Goal: Transaction & Acquisition: Subscribe to service/newsletter

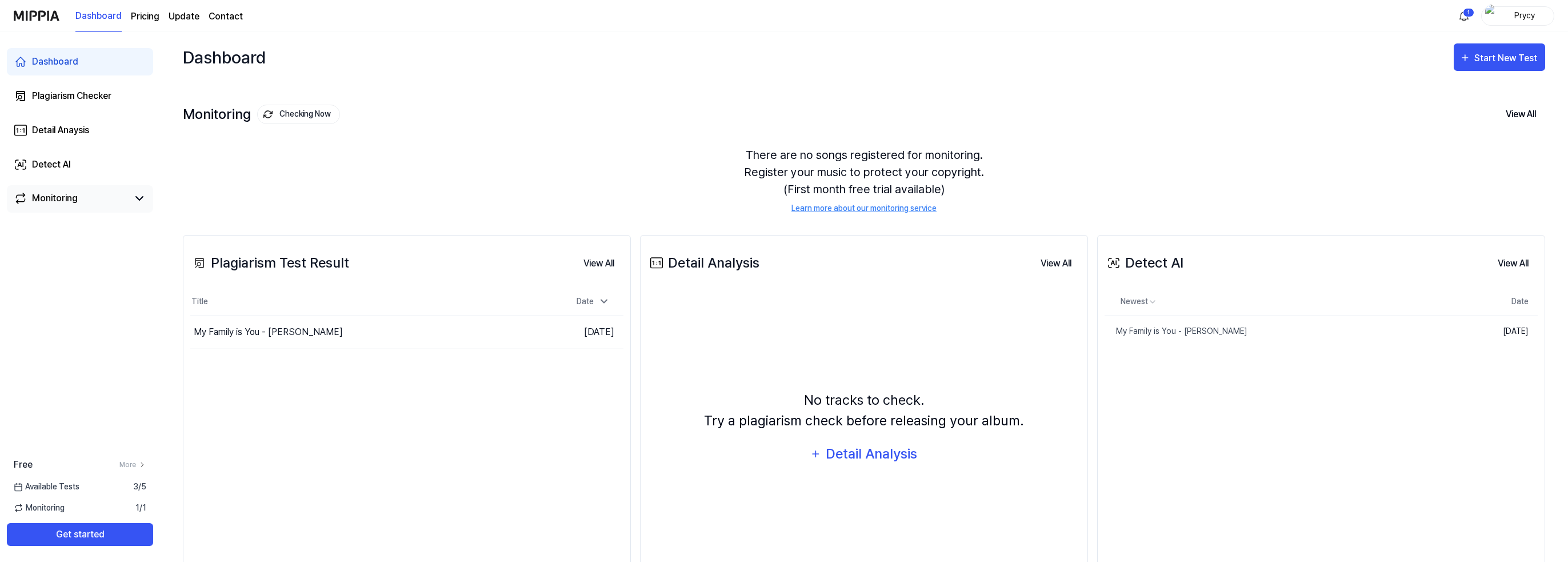
click at [89, 199] on link "Monitoring" at bounding box center [71, 198] width 115 height 14
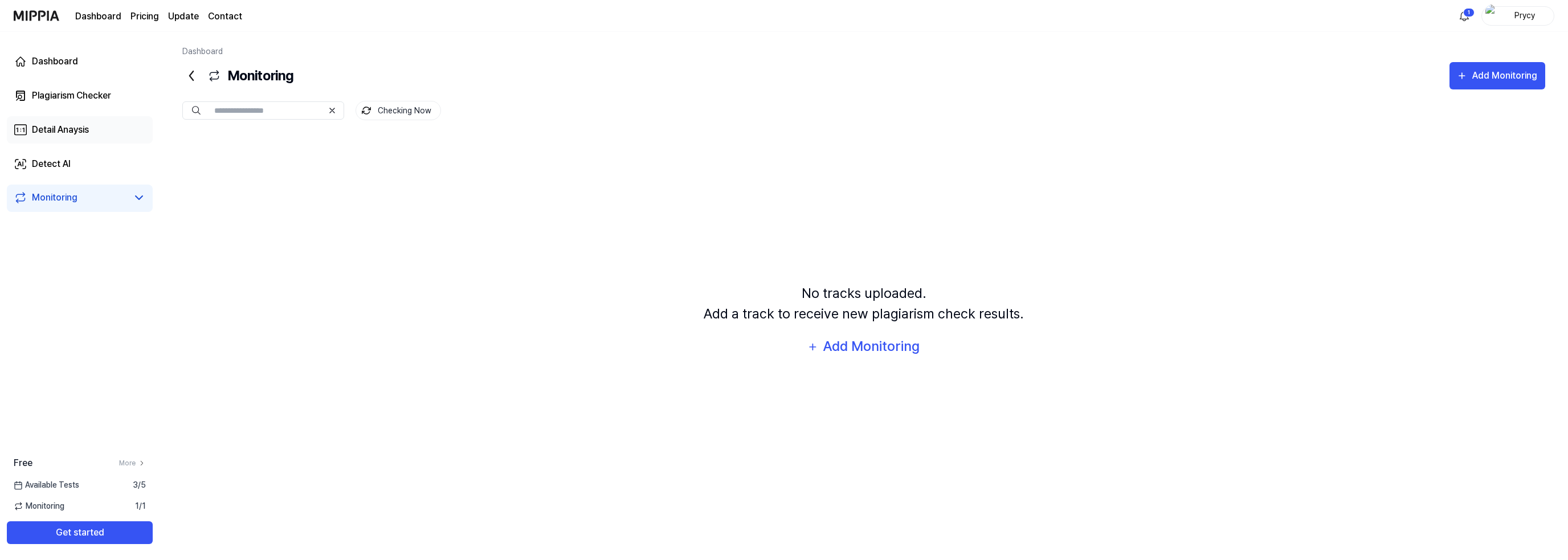
click at [75, 124] on div "Detail Anaysis" at bounding box center [60, 130] width 57 height 14
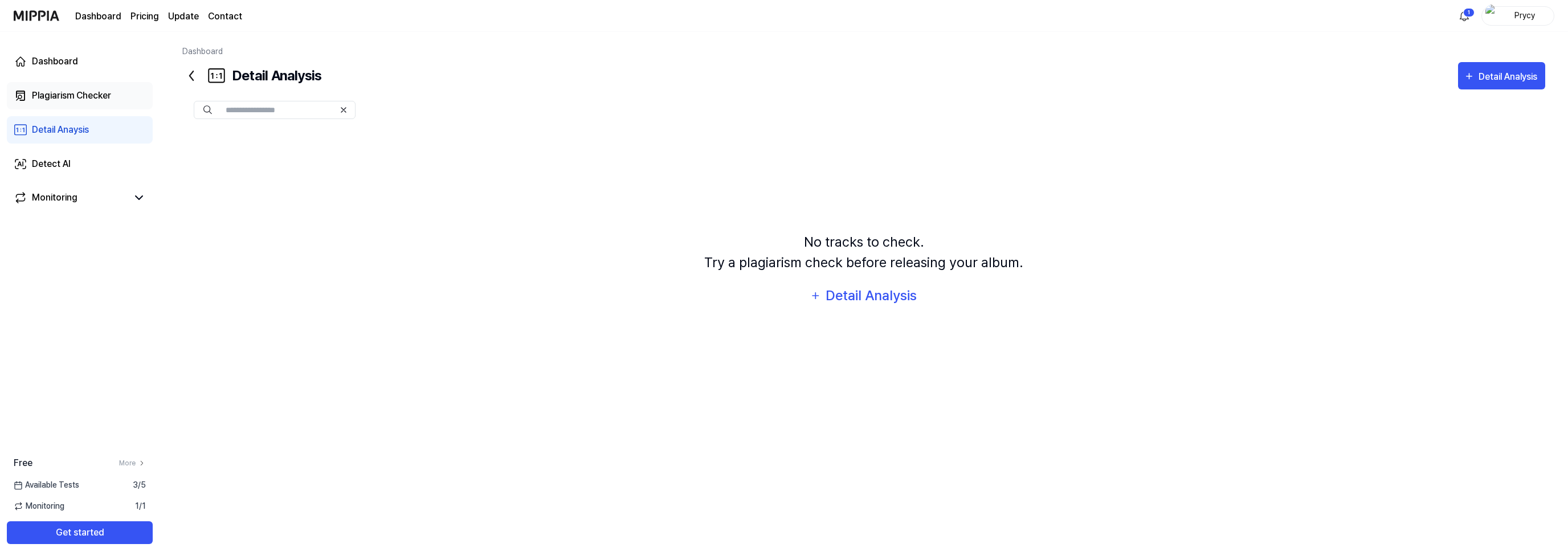
click at [70, 91] on div "Plagiarism Checker" at bounding box center [71, 95] width 80 height 14
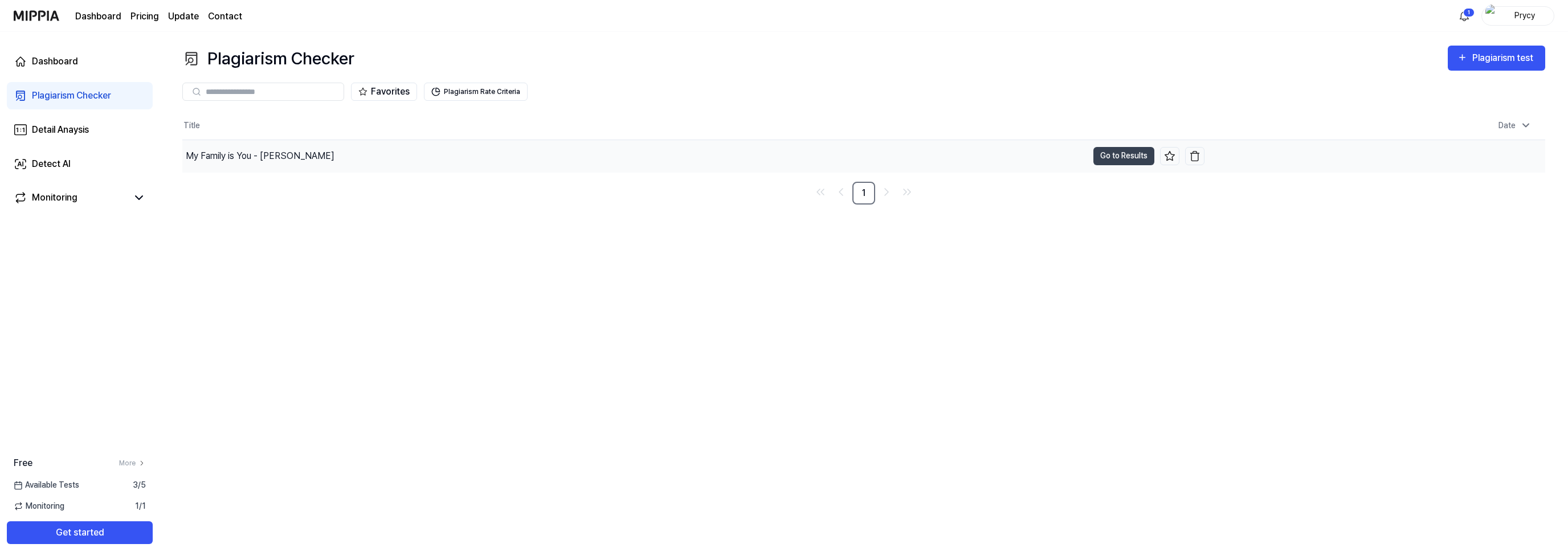
click at [1041, 155] on div "My Family is You - [PERSON_NAME]" at bounding box center [635, 156] width 906 height 32
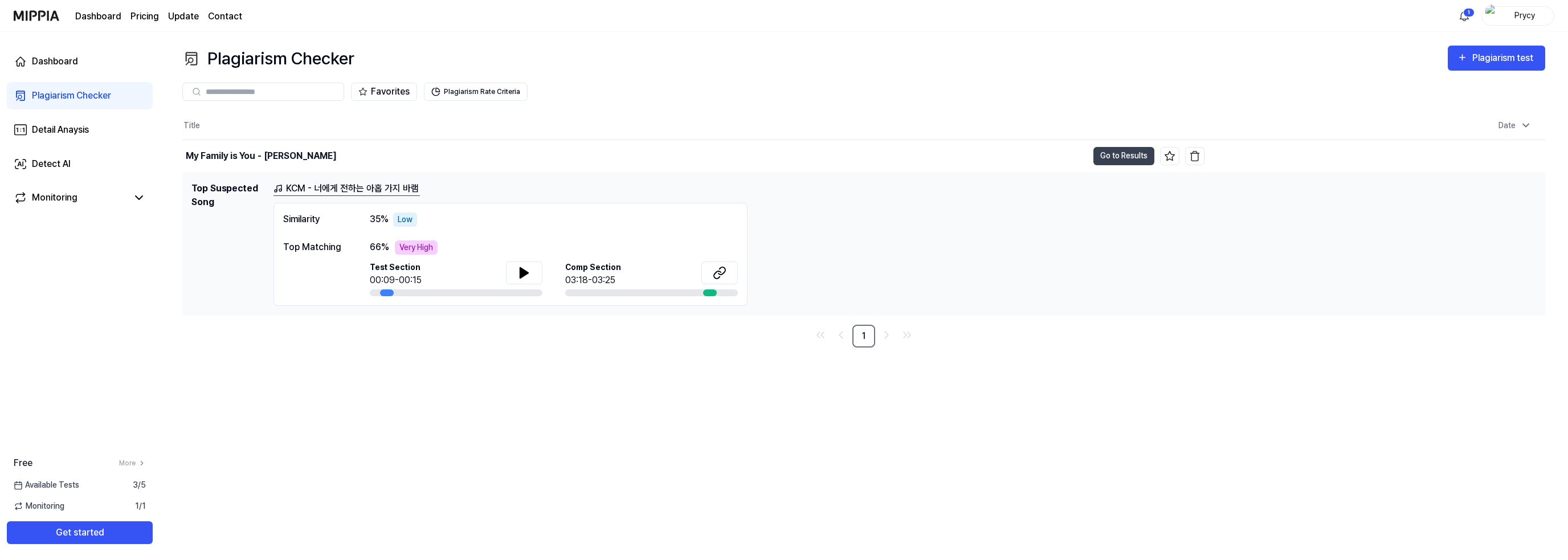
click at [303, 187] on link "KCM - 너에게 전하는 아홉 가지 바램" at bounding box center [347, 189] width 146 height 15
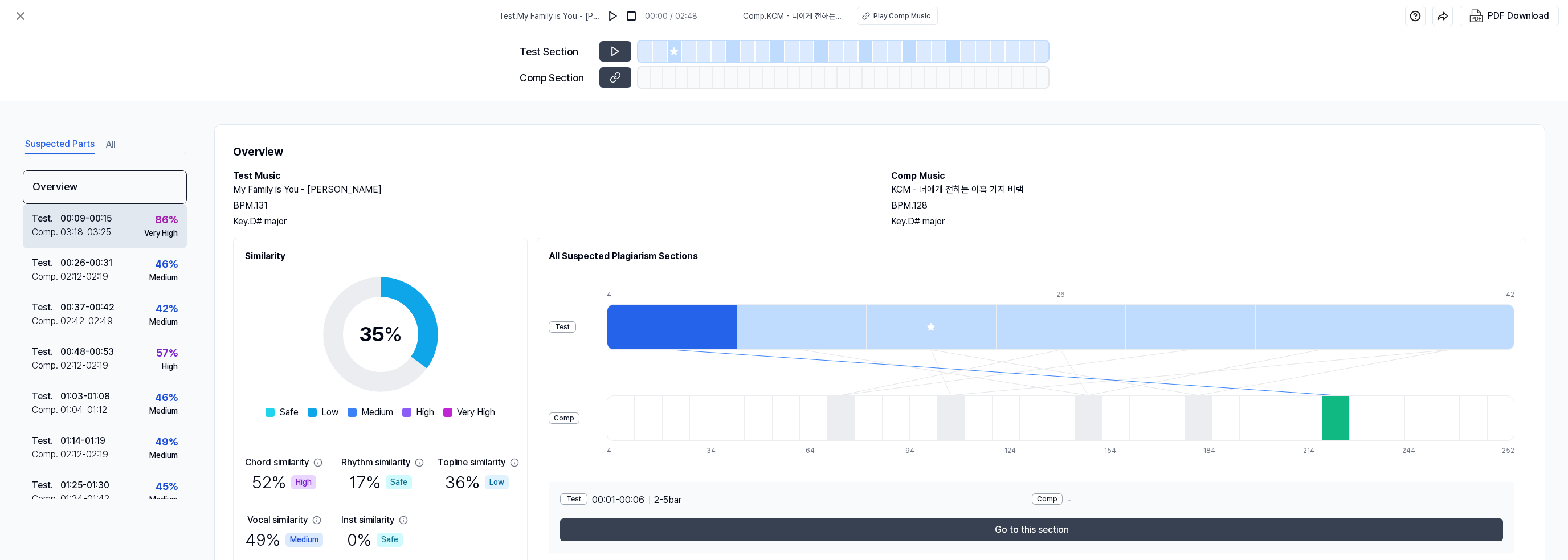
click at [96, 223] on div "00:09 - 00:15" at bounding box center [86, 219] width 51 height 14
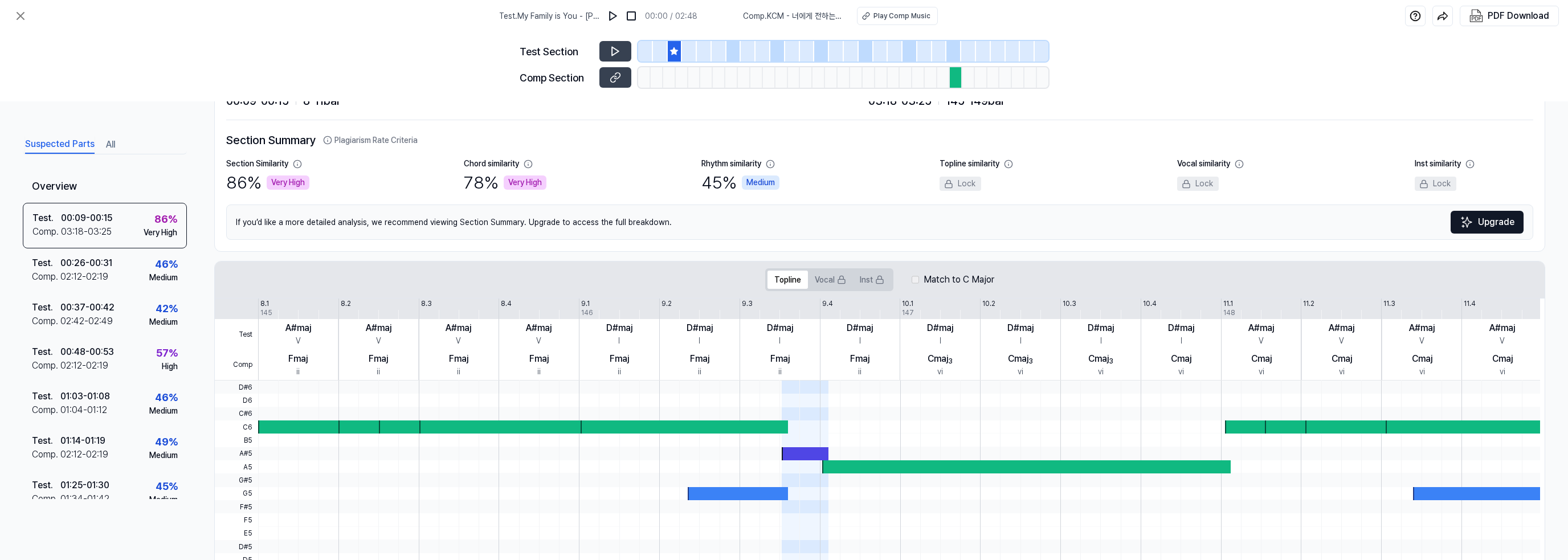
scroll to position [57, 0]
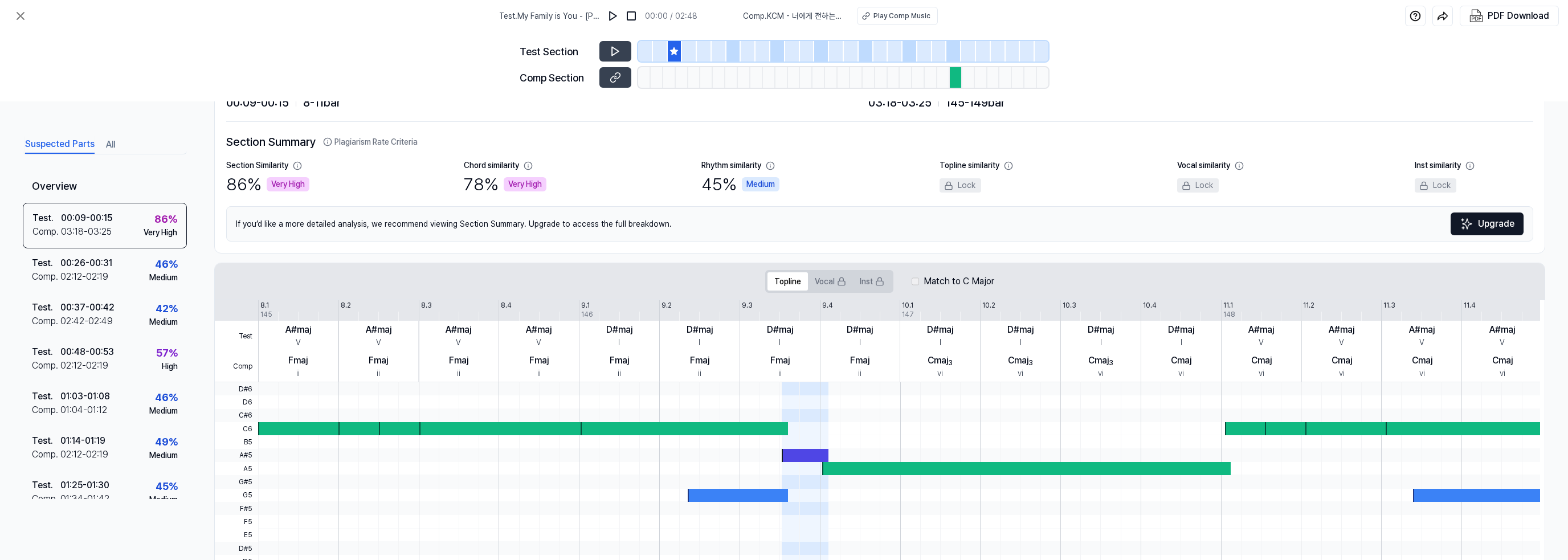
click at [113, 141] on button "All" at bounding box center [111, 145] width 9 height 18
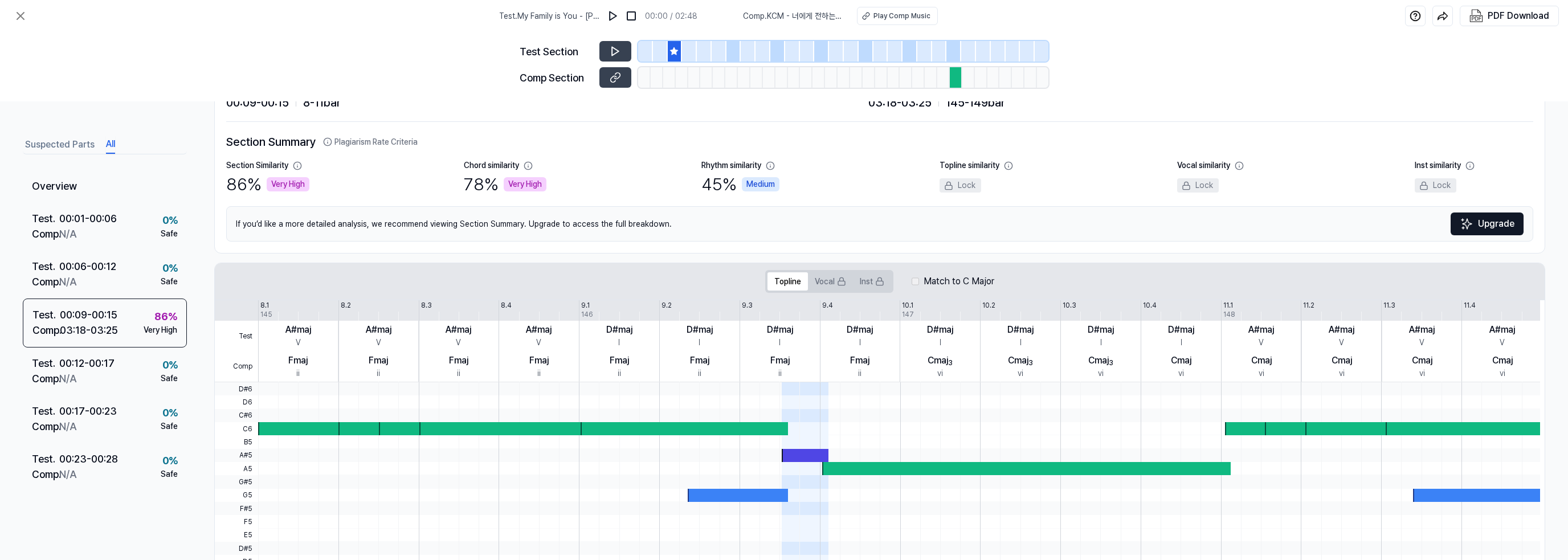
click at [61, 142] on button "Suspected Parts" at bounding box center [59, 145] width 70 height 18
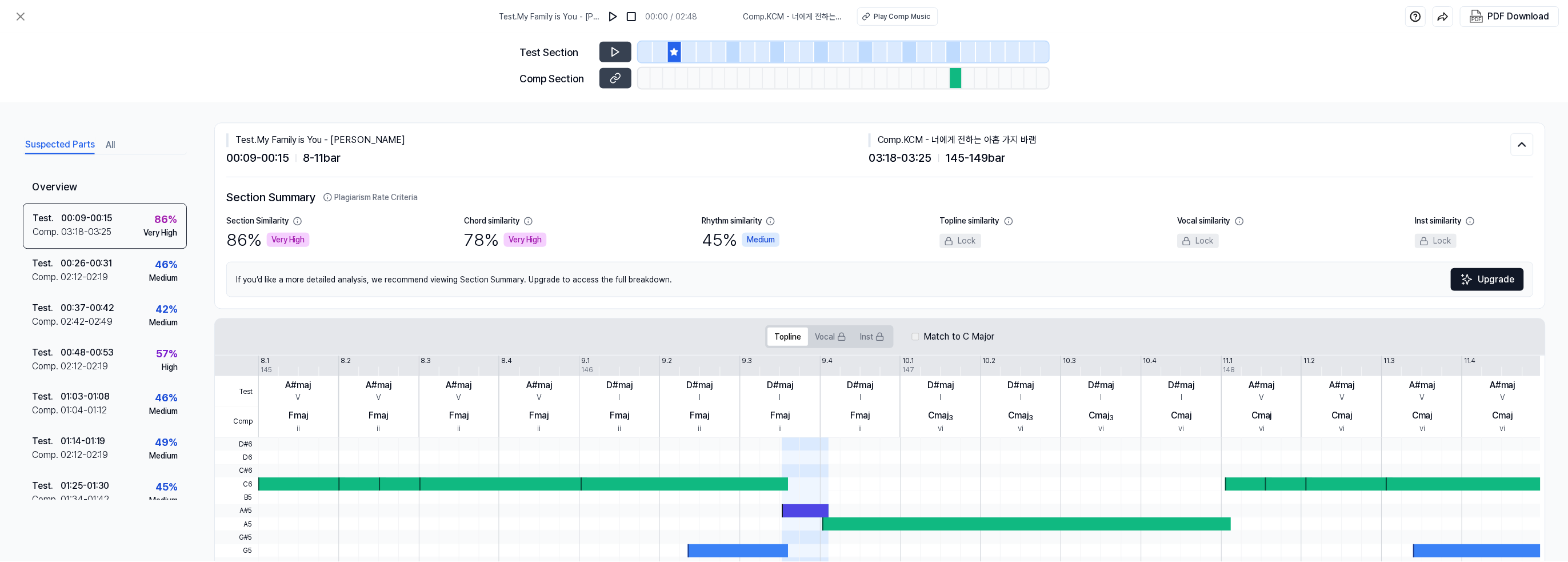
scroll to position [0, 0]
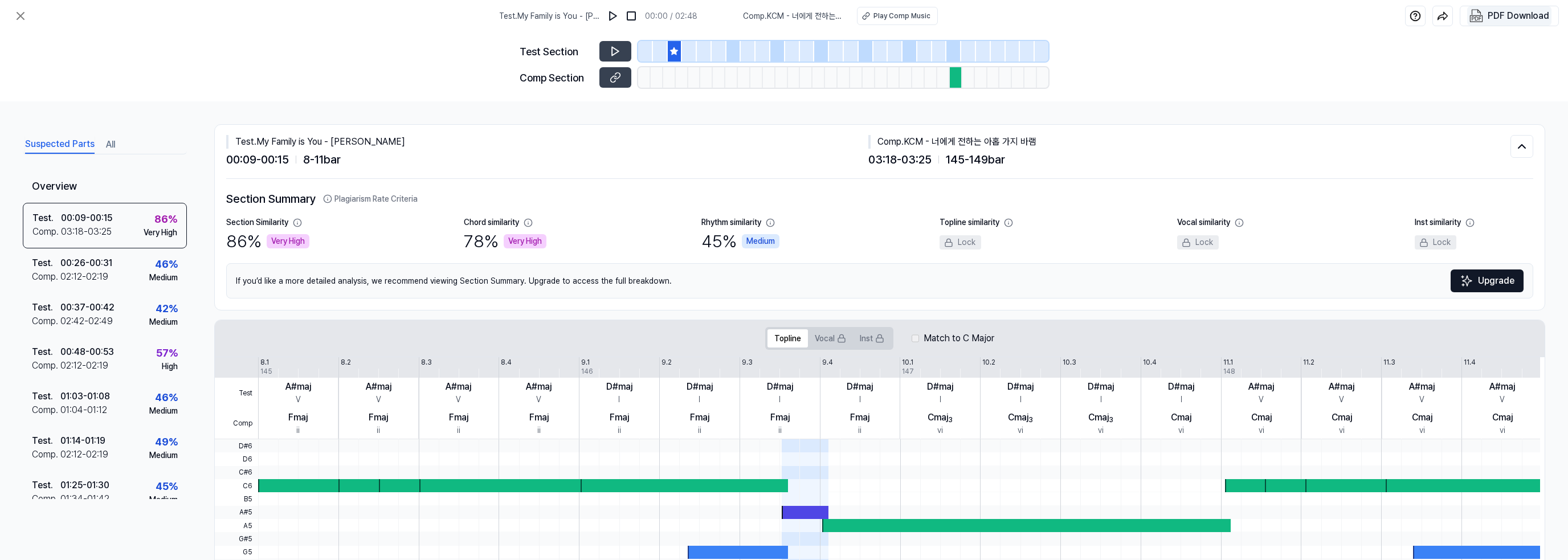
click at [1505, 10] on div "PDF Download" at bounding box center [1518, 16] width 61 height 15
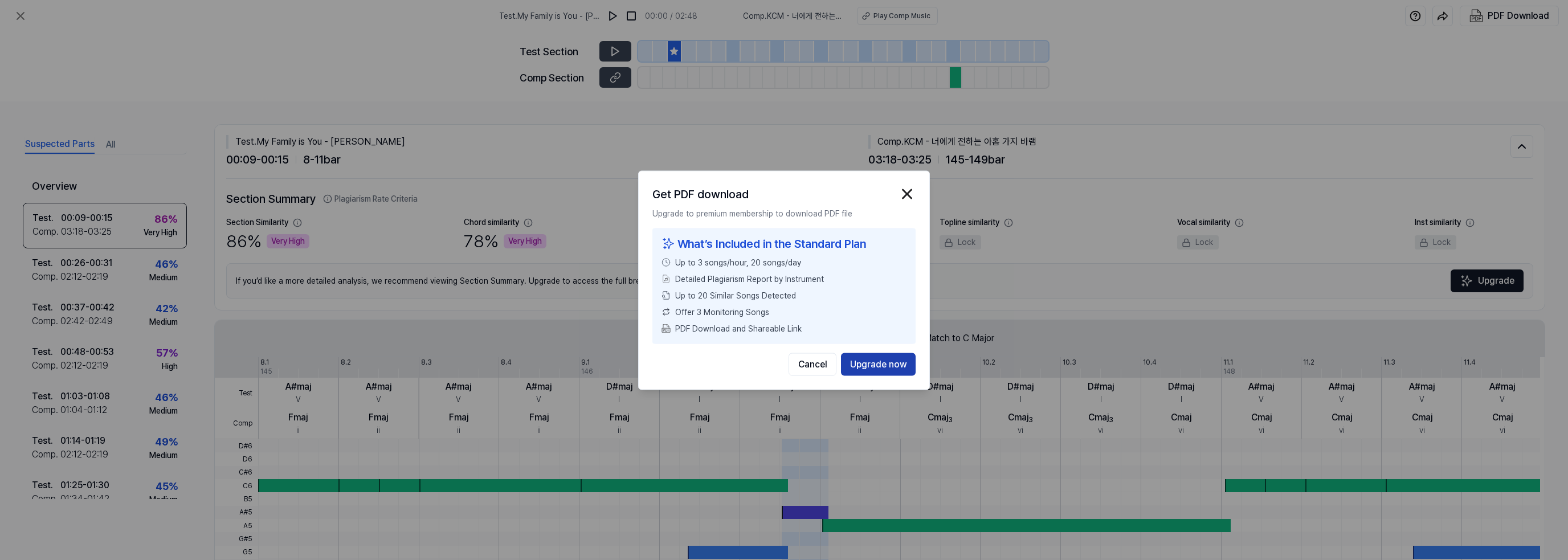
click at [864, 362] on button "Upgrade now" at bounding box center [878, 364] width 75 height 23
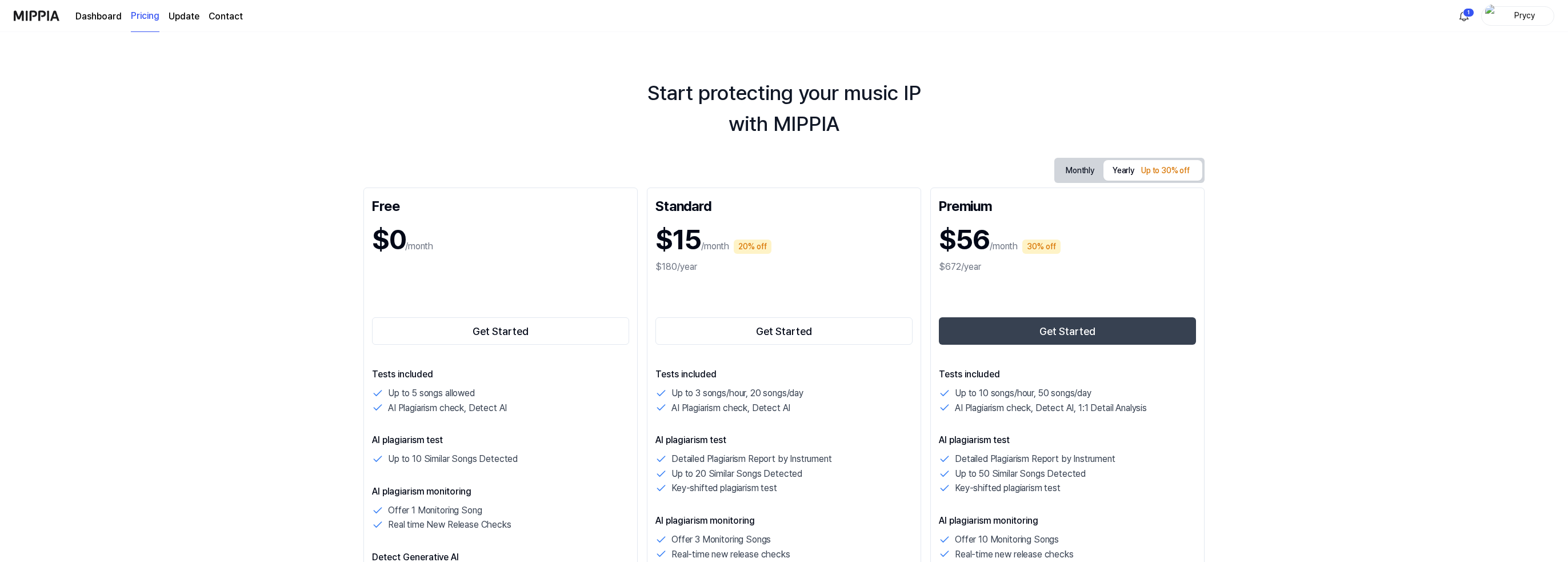
click at [1077, 170] on button "Monthly" at bounding box center [1080, 170] width 47 height 21
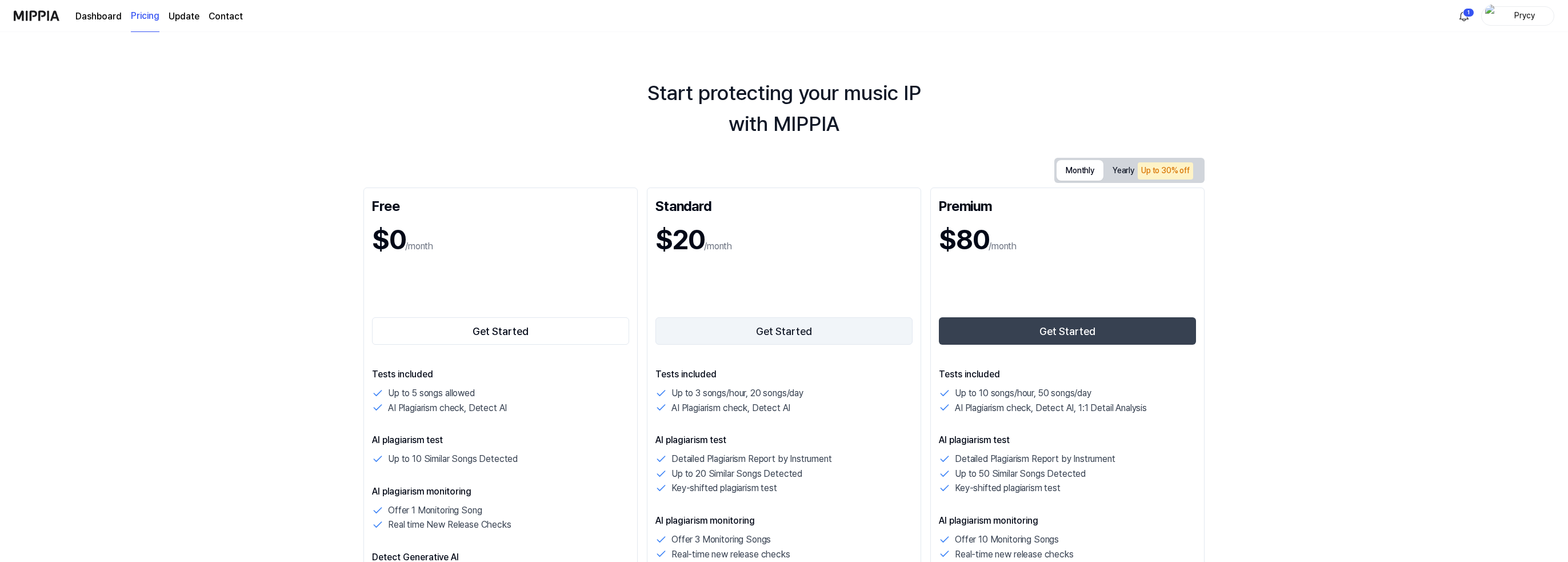
click at [795, 326] on button "Get Started" at bounding box center [784, 332] width 257 height 28
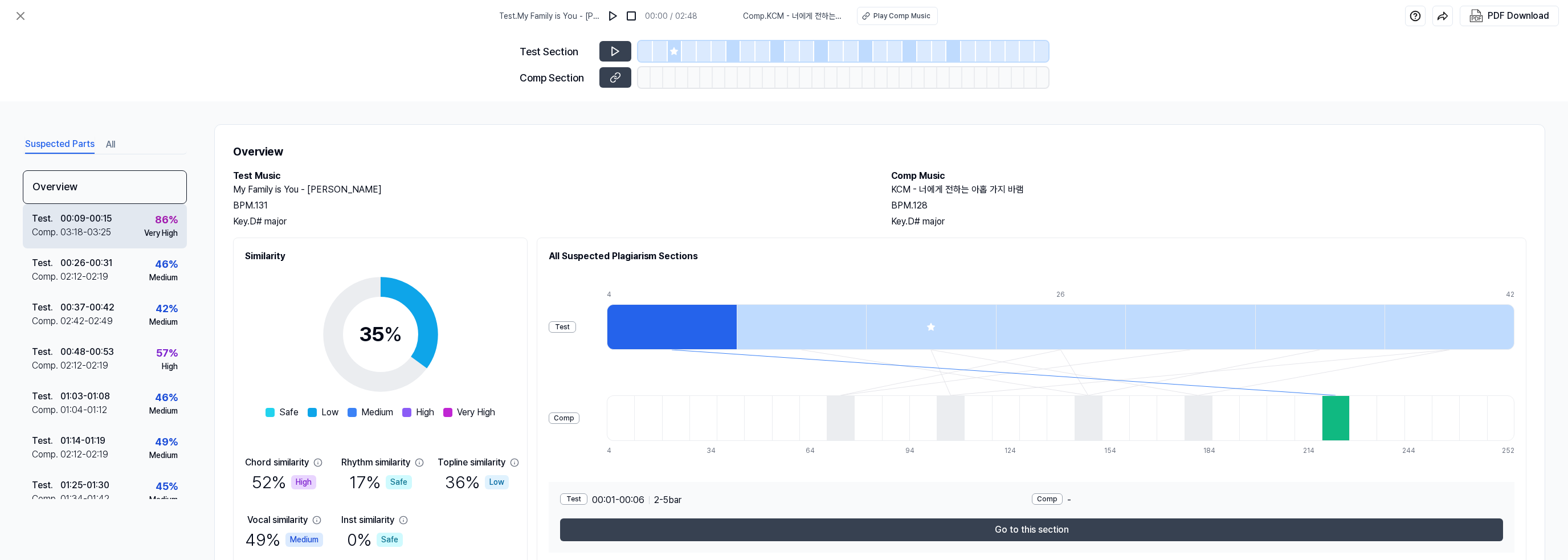
click at [108, 224] on div "00:09 - 00:15" at bounding box center [86, 219] width 51 height 14
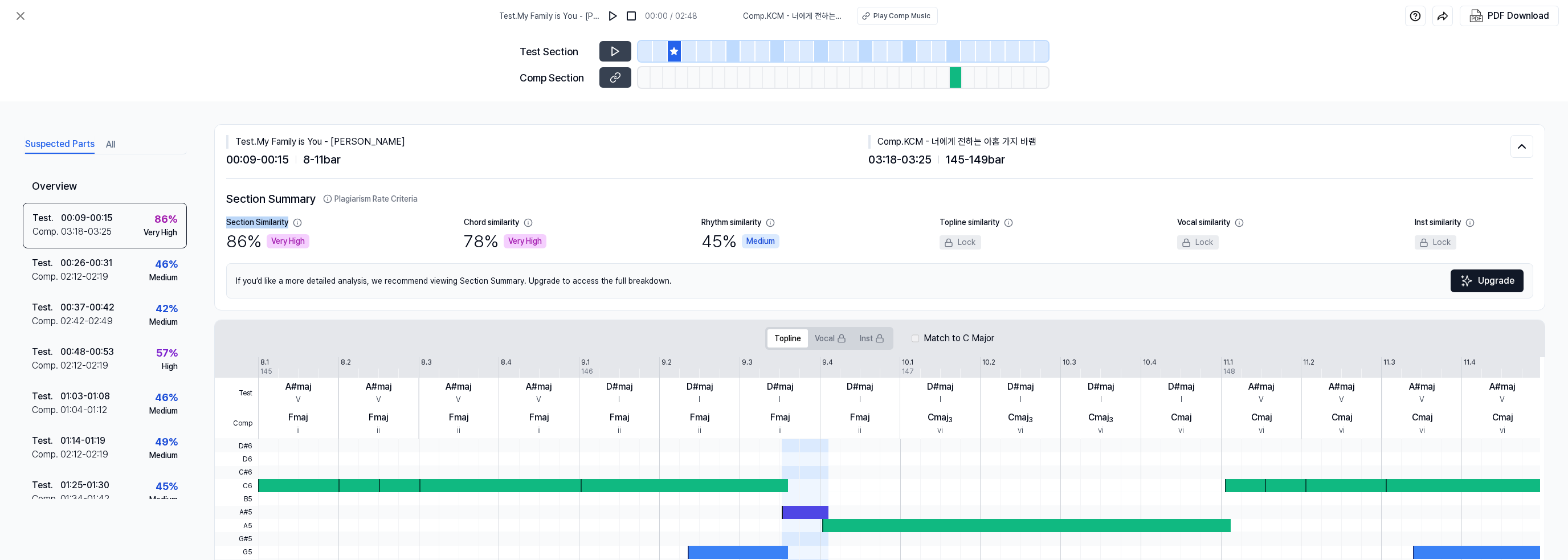
drag, startPoint x: 227, startPoint y: 220, endPoint x: 291, endPoint y: 214, distance: 64.3
click at [291, 214] on div "Section Summary Plagiarism Rate Criteria Section Similarity 86 % Very High Chor…" at bounding box center [879, 244] width 1307 height 108
